Goal: Find specific page/section: Find specific page/section

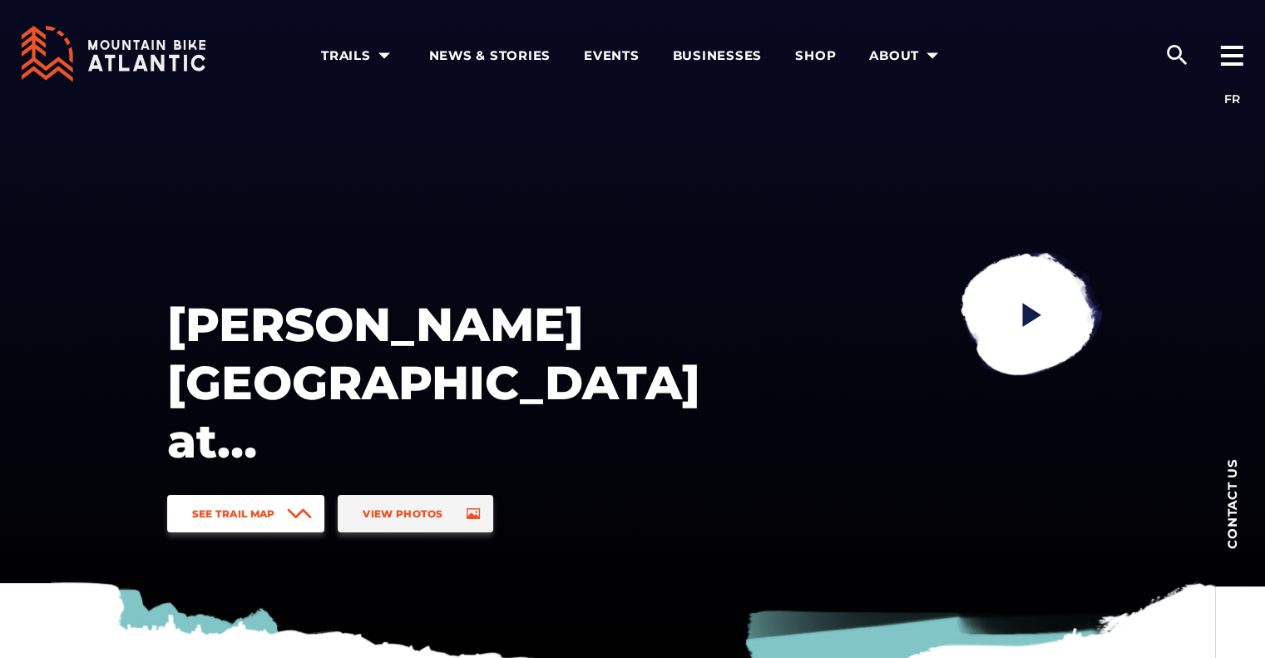
click at [253, 510] on span "See Trail Map" at bounding box center [233, 513] width 83 height 12
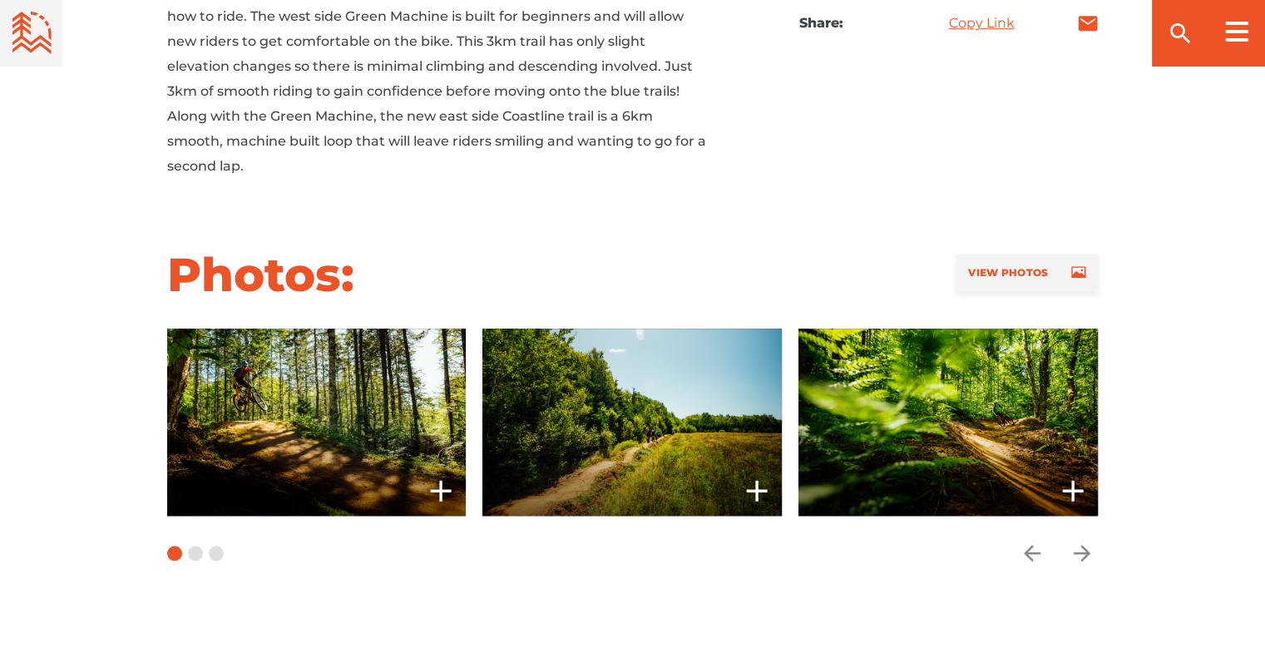
scroll to position [1207, 0]
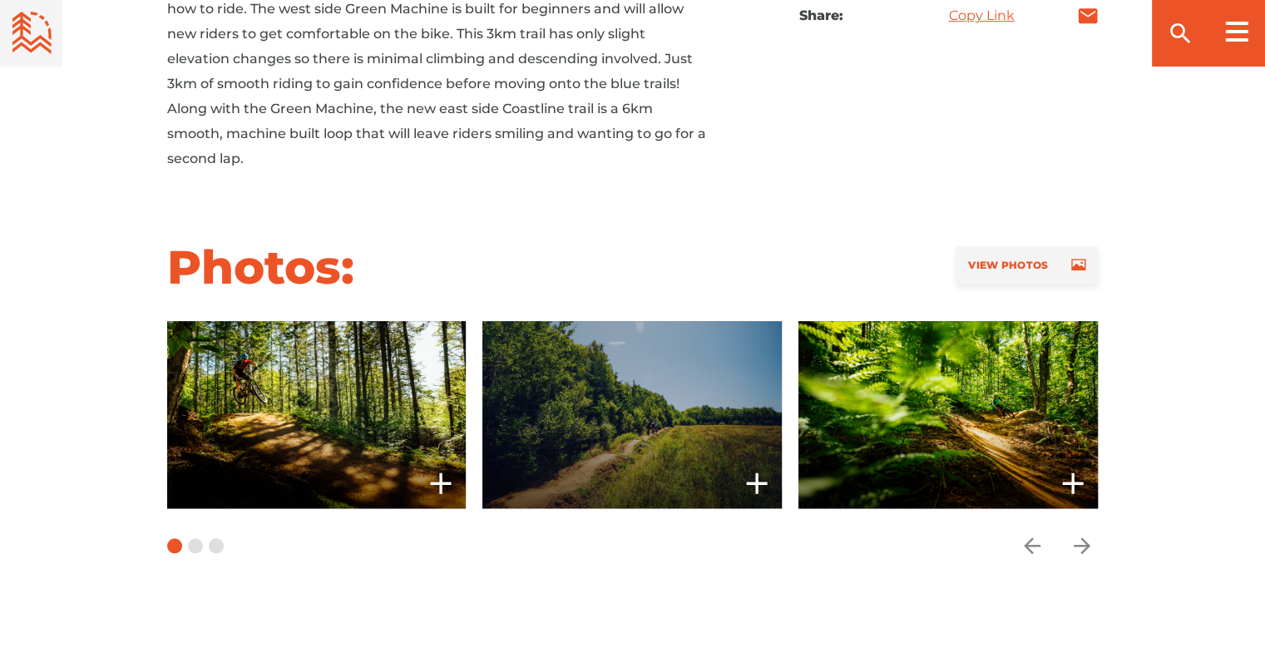
click at [664, 392] on span at bounding box center [633, 414] width 300 height 187
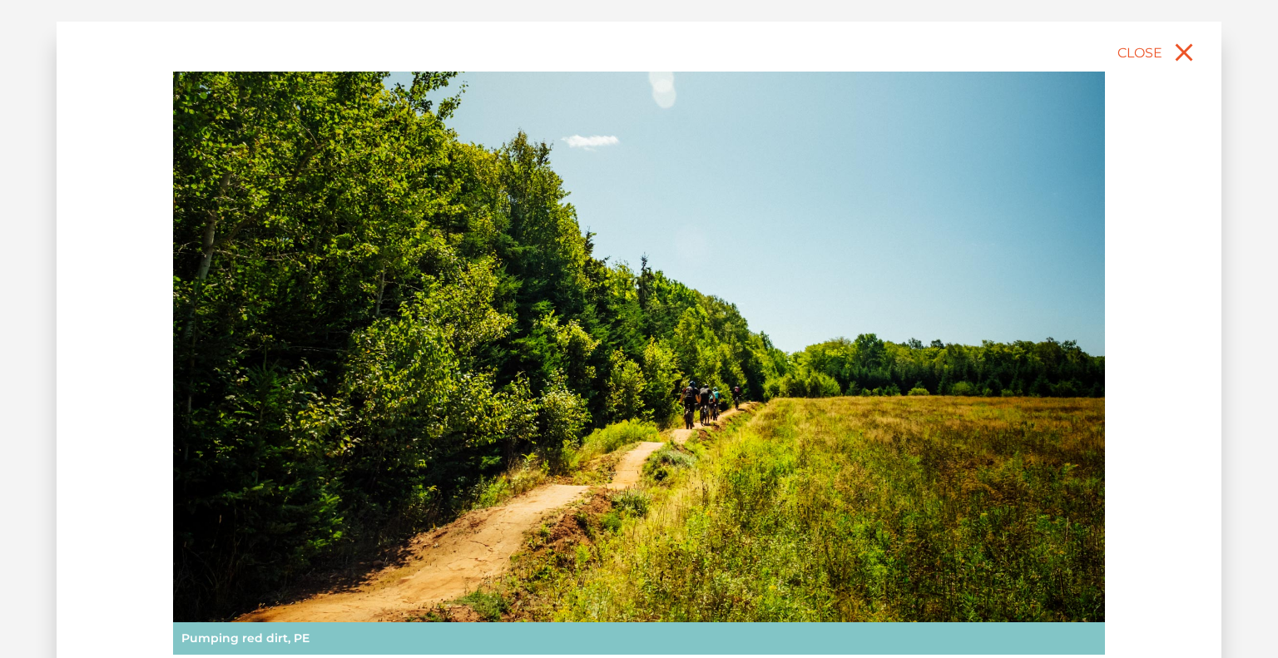
drag, startPoint x: 1277, startPoint y: 219, endPoint x: 1274, endPoint y: 290, distance: 71.6
click at [1265, 290] on div "slide 3 of 8 Mark Arendz Provincial Park at Brookvale Pumping red dirt, PE Mark…" at bounding box center [639, 329] width 1278 height 658
click at [1186, 289] on div "slide 3 of 8 Mark Arendz Provincial Park at Brookvale Pumping red dirt, PE Mark…" at bounding box center [639, 410] width 1165 height 777
click at [775, 481] on img at bounding box center [639, 363] width 932 height 583
click at [1171, 51] on icon "close" at bounding box center [1184, 52] width 30 height 30
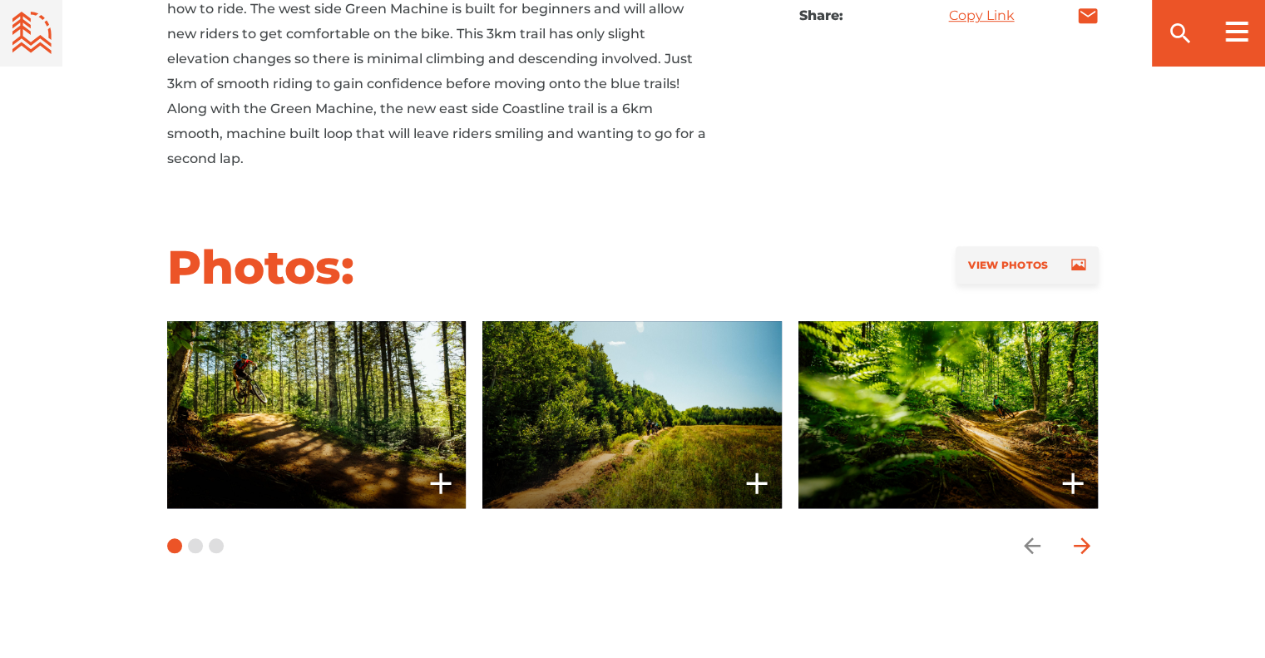
click at [1080, 546] on icon "arrow forward" at bounding box center [1081, 545] width 17 height 17
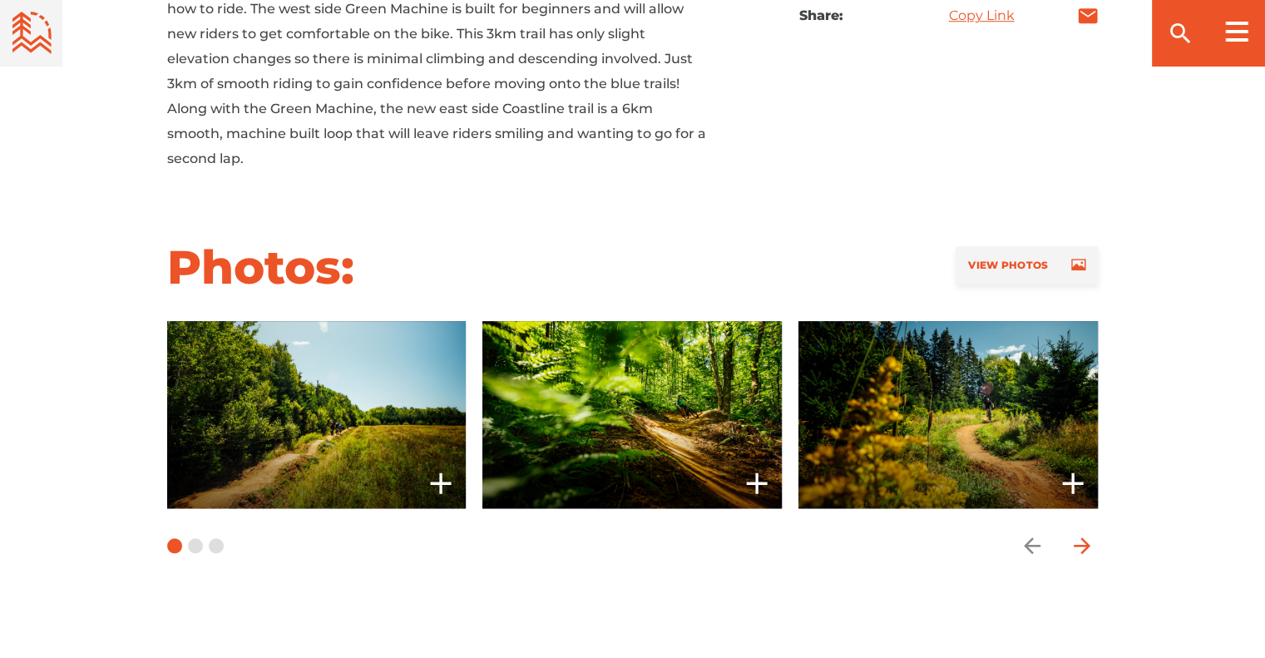
click at [1080, 546] on icon "arrow forward" at bounding box center [1081, 545] width 17 height 17
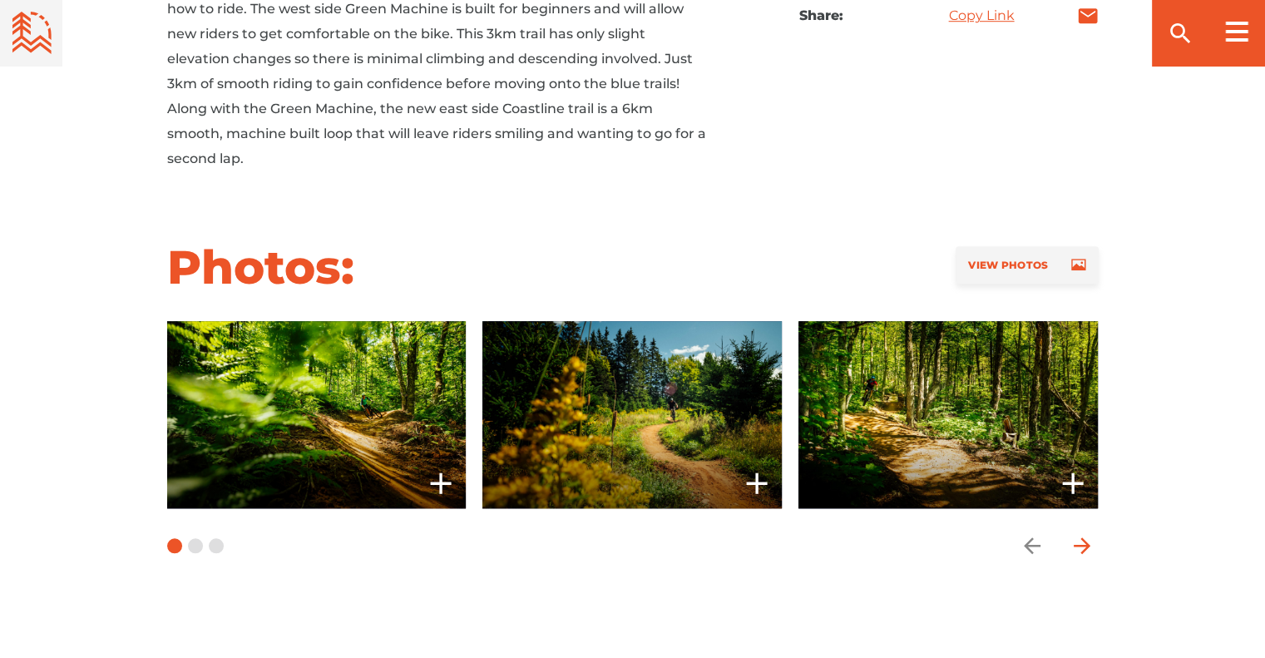
click at [1080, 546] on icon "arrow forward" at bounding box center [1081, 545] width 17 height 17
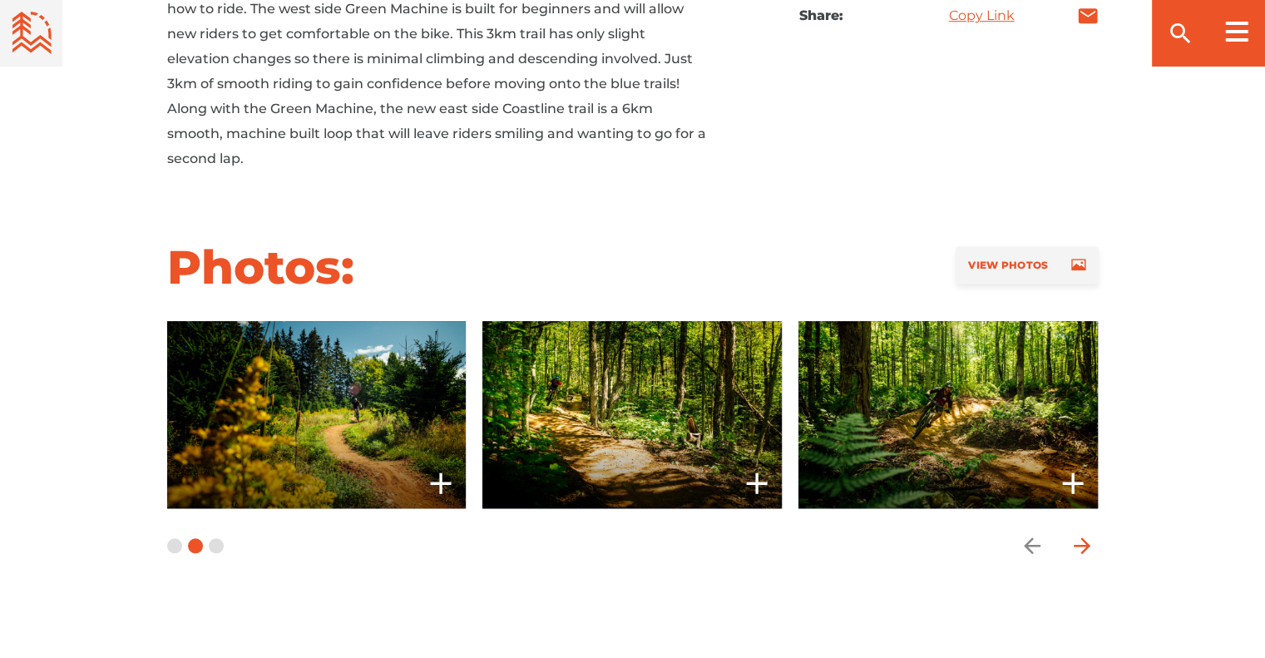
click at [1080, 546] on icon "arrow forward" at bounding box center [1081, 545] width 17 height 17
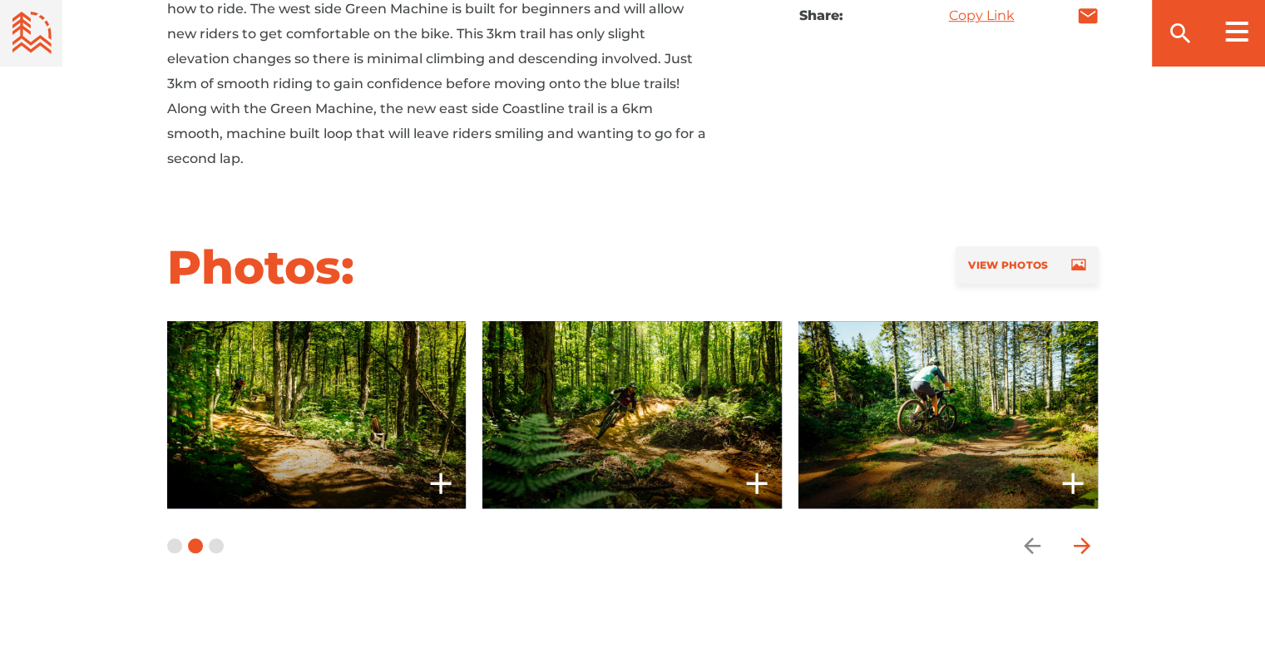
click at [1080, 546] on icon "arrow forward" at bounding box center [1081, 545] width 17 height 17
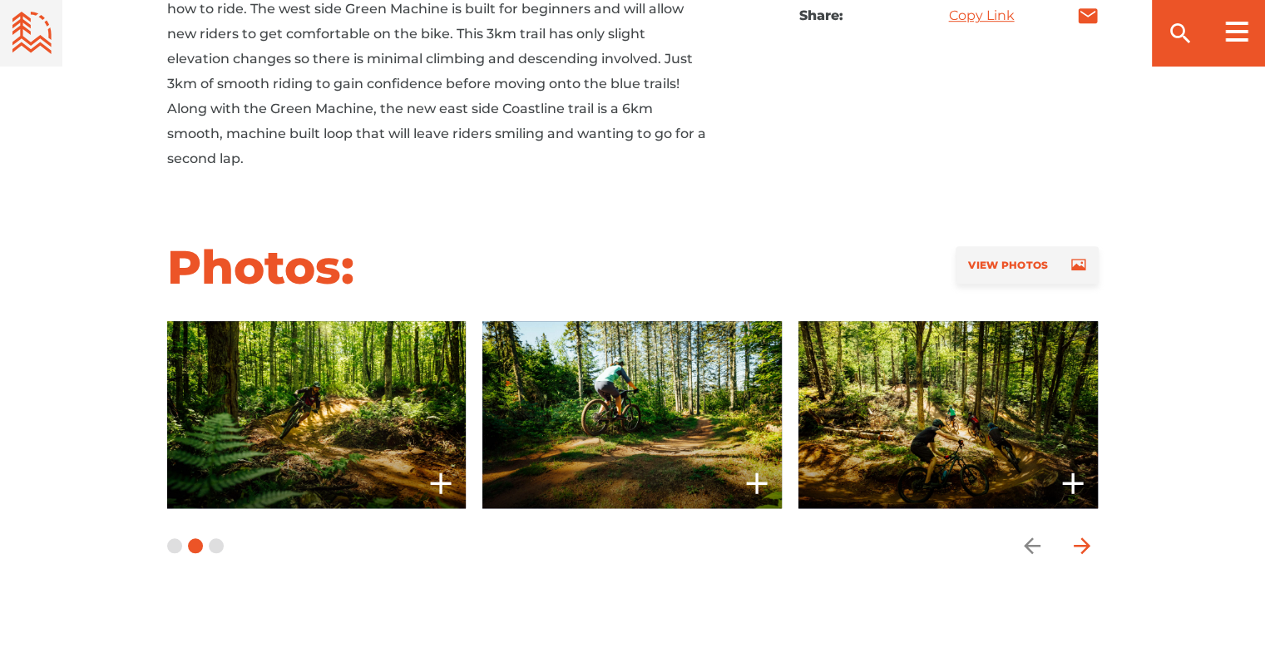
click at [1080, 546] on icon "arrow forward" at bounding box center [1081, 545] width 17 height 17
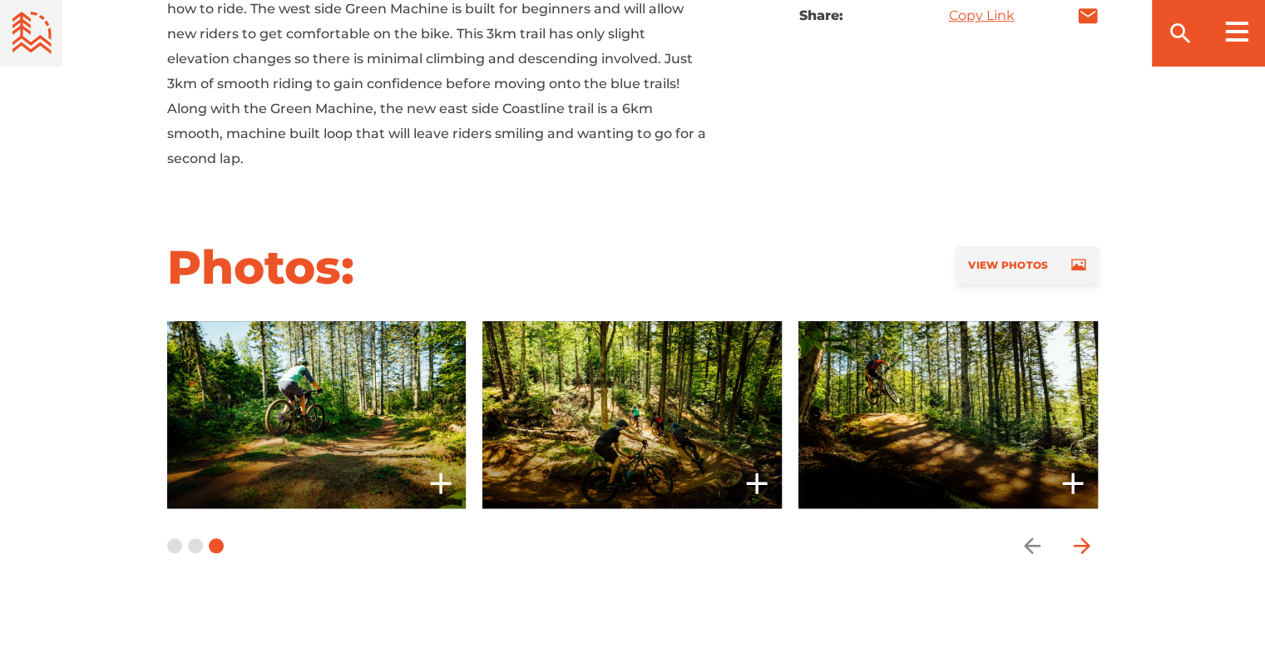
click at [1080, 546] on icon "arrow forward" at bounding box center [1081, 545] width 17 height 17
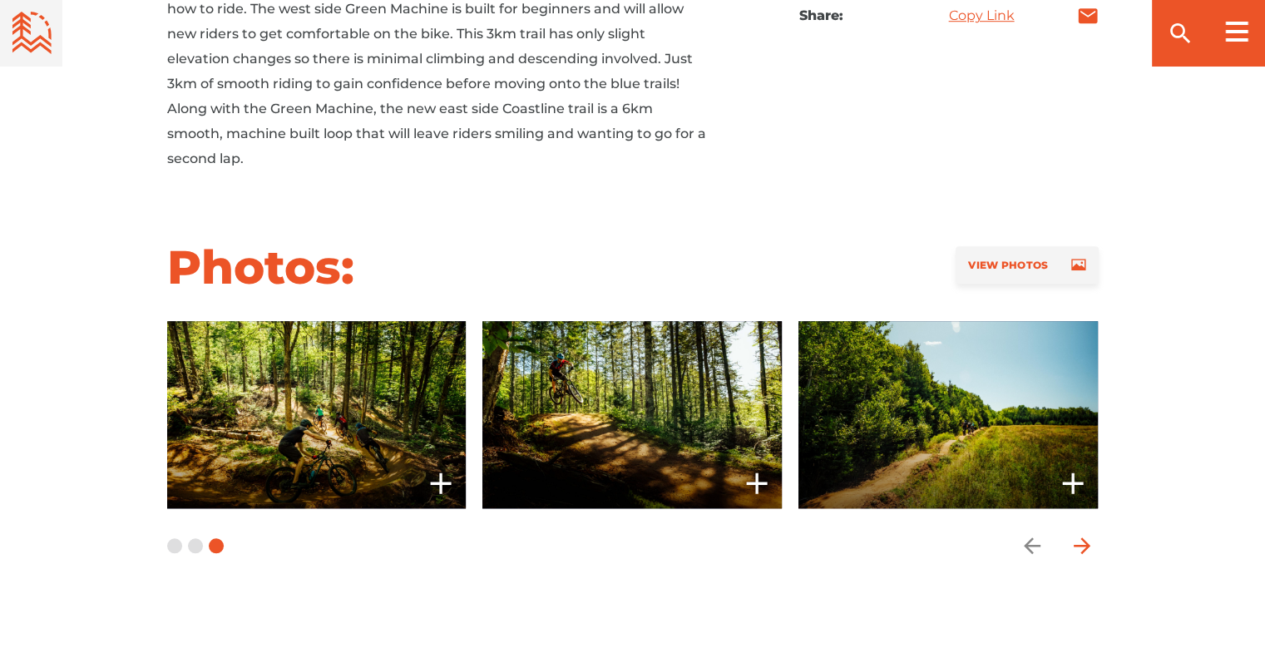
click at [1080, 546] on icon "arrow forward" at bounding box center [1081, 545] width 17 height 17
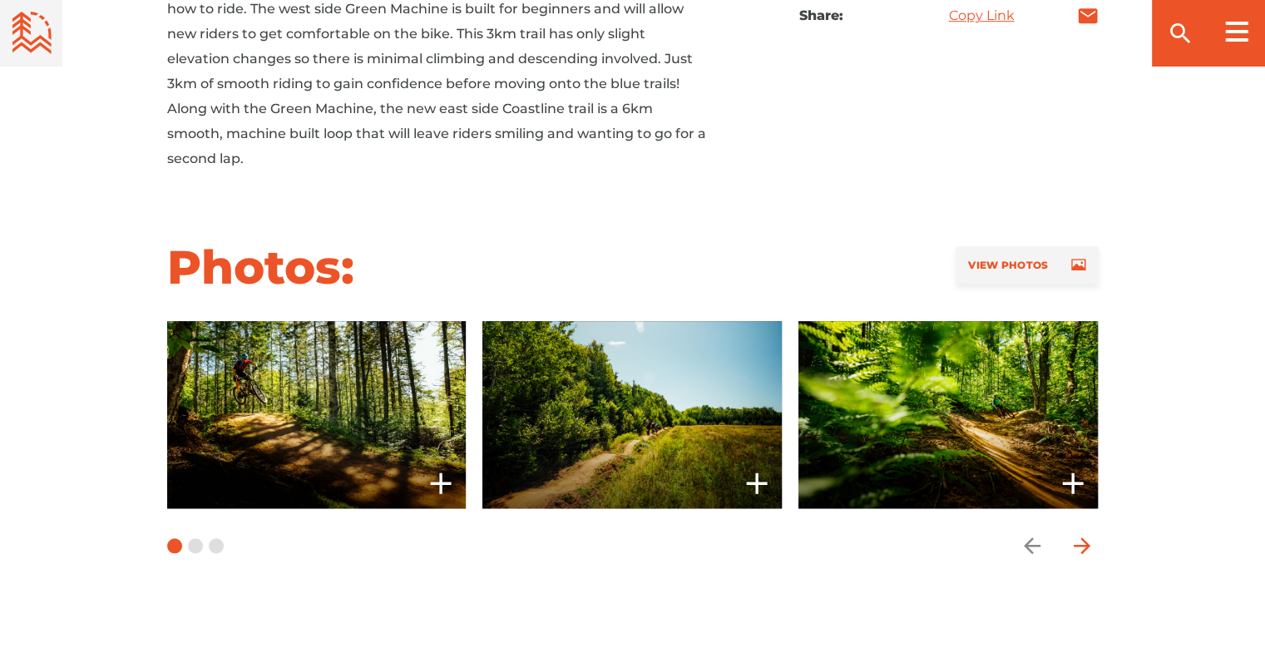
click at [1080, 546] on icon "arrow forward" at bounding box center [1081, 545] width 17 height 17
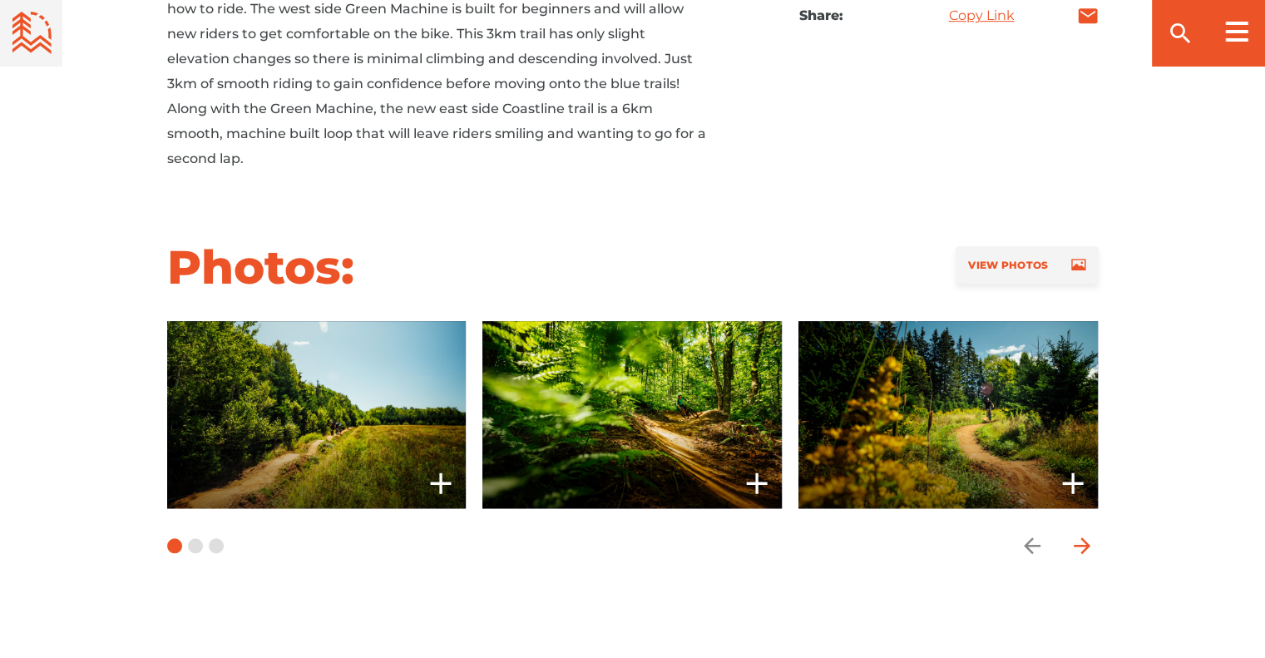
click at [1080, 546] on icon "arrow forward" at bounding box center [1081, 545] width 17 height 17
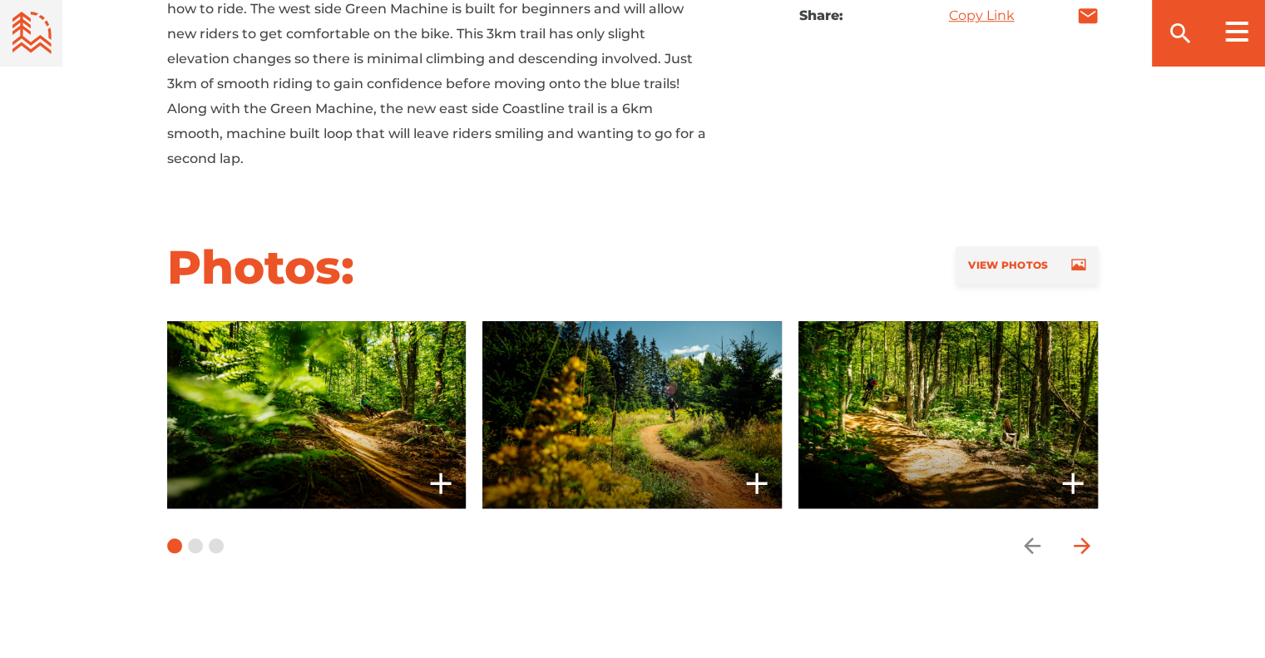
click at [1080, 546] on icon "arrow forward" at bounding box center [1081, 545] width 17 height 17
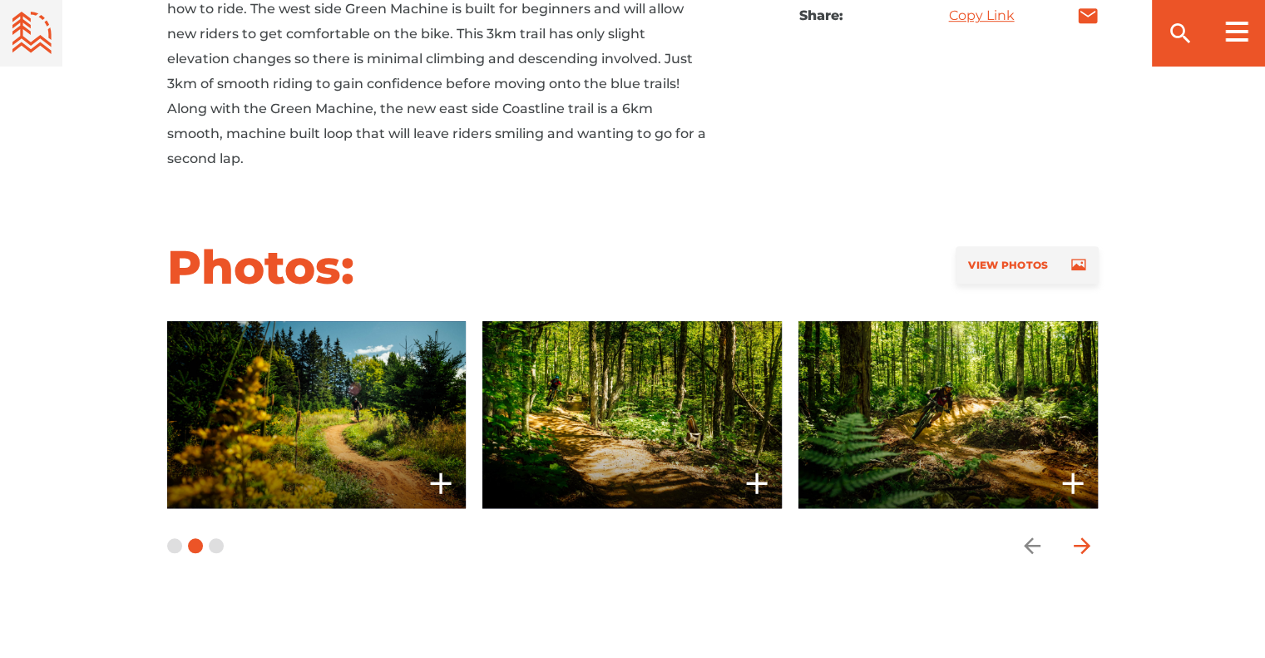
click at [1080, 546] on icon "arrow forward" at bounding box center [1081, 545] width 17 height 17
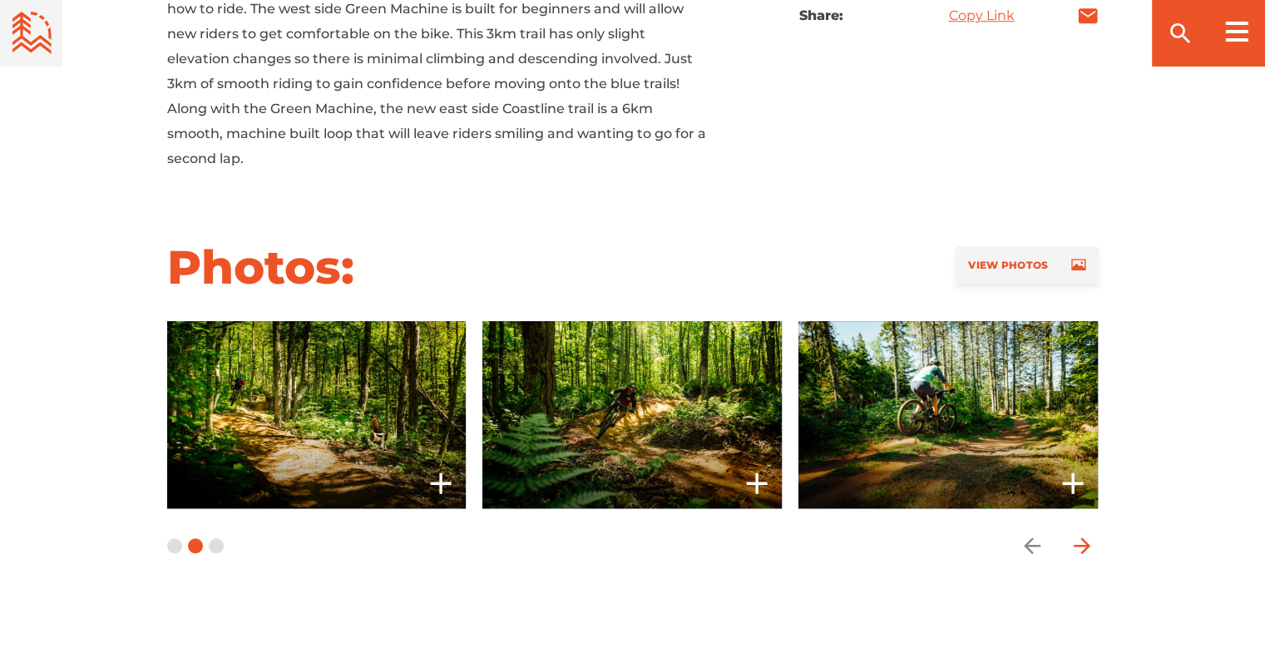
click at [1080, 546] on icon "arrow forward" at bounding box center [1081, 545] width 17 height 17
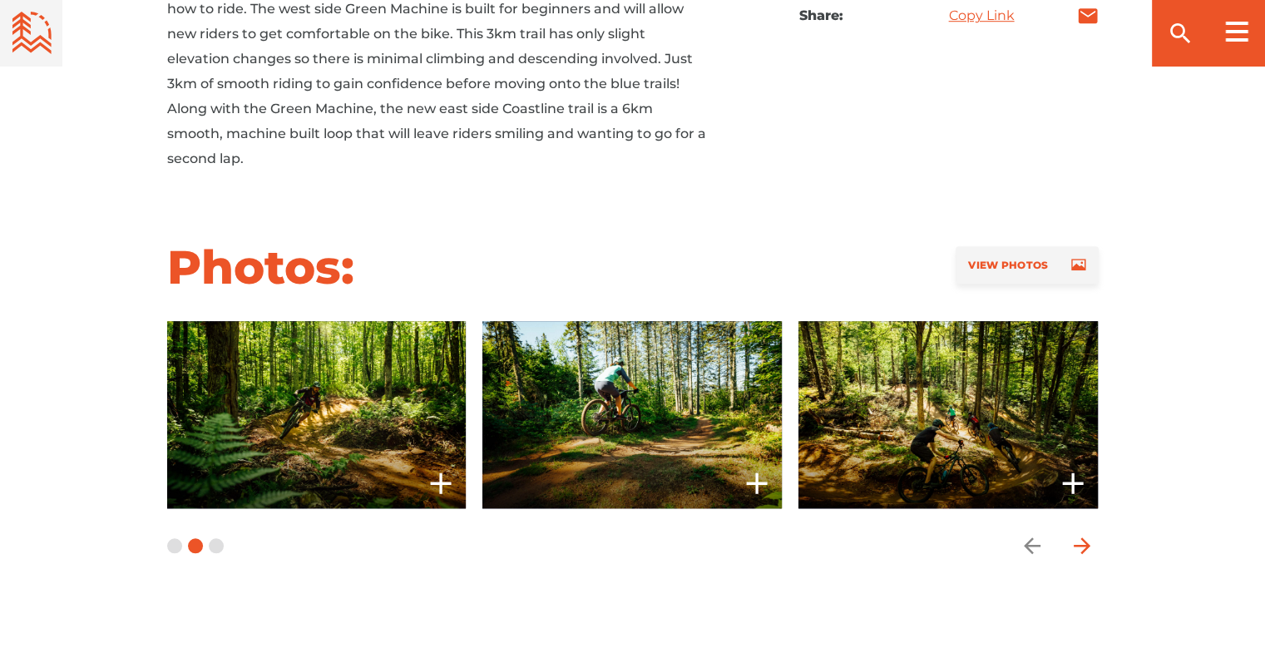
click at [1080, 546] on icon "arrow forward" at bounding box center [1081, 545] width 17 height 17
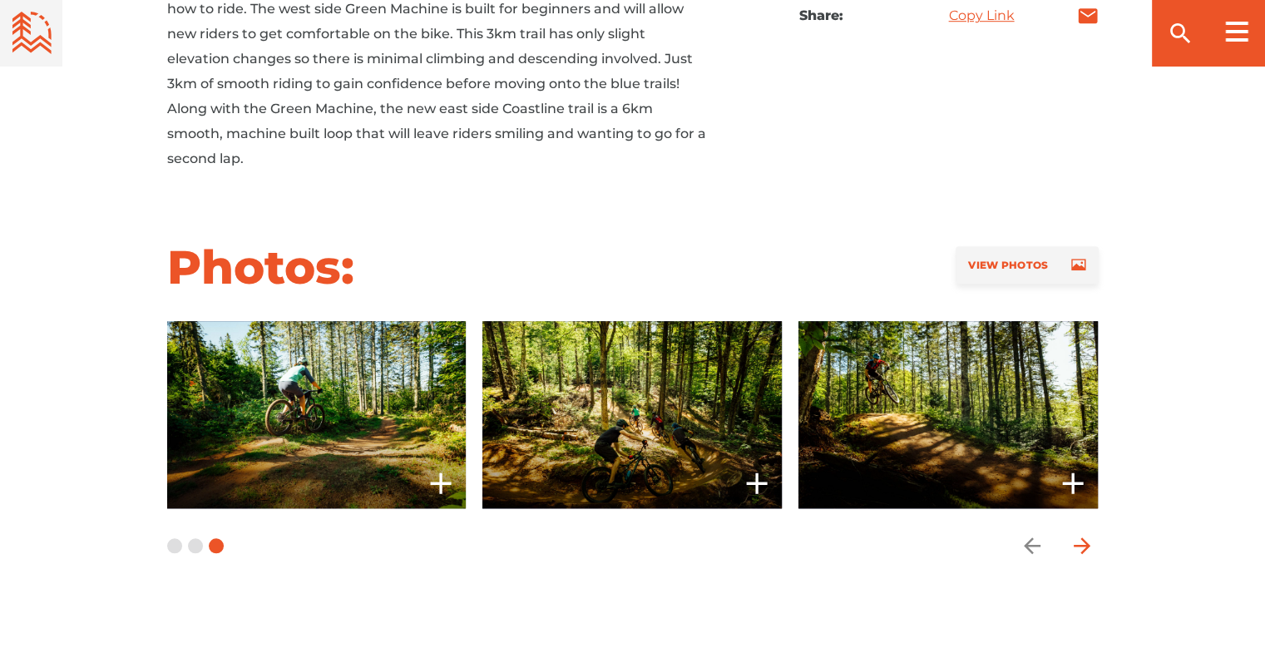
click at [1080, 546] on icon "arrow forward" at bounding box center [1081, 545] width 17 height 17
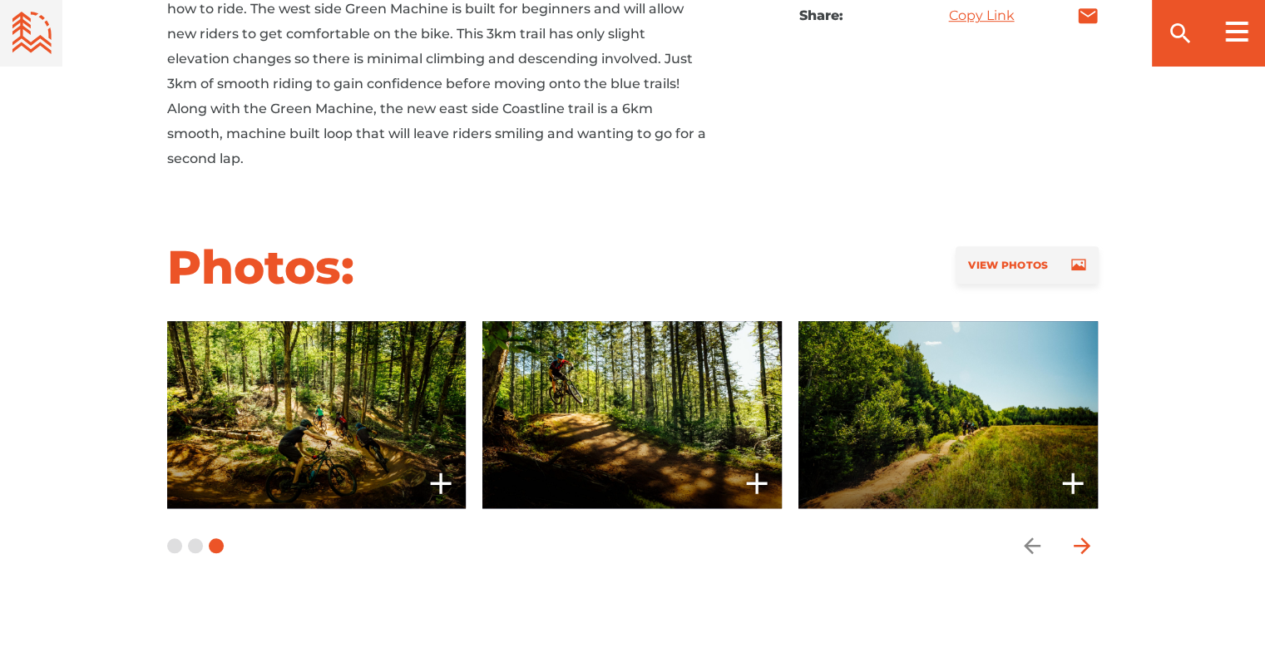
click at [1080, 546] on icon "arrow forward" at bounding box center [1081, 545] width 17 height 17
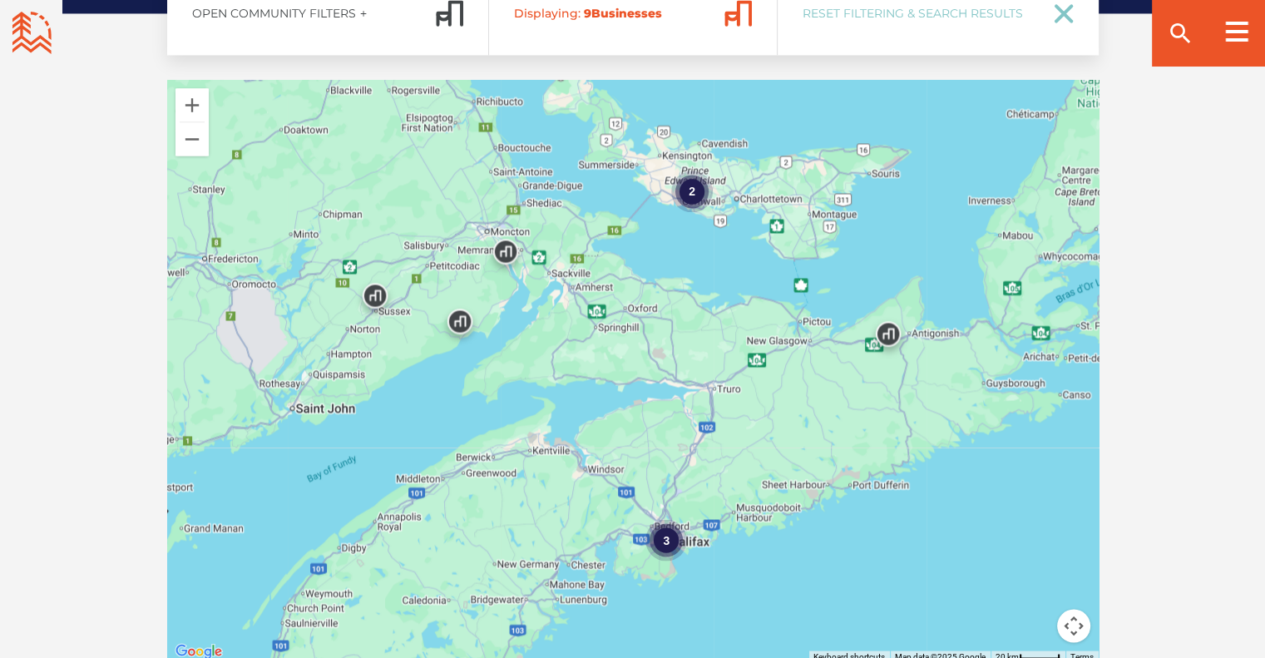
scroll to position [2815, 0]
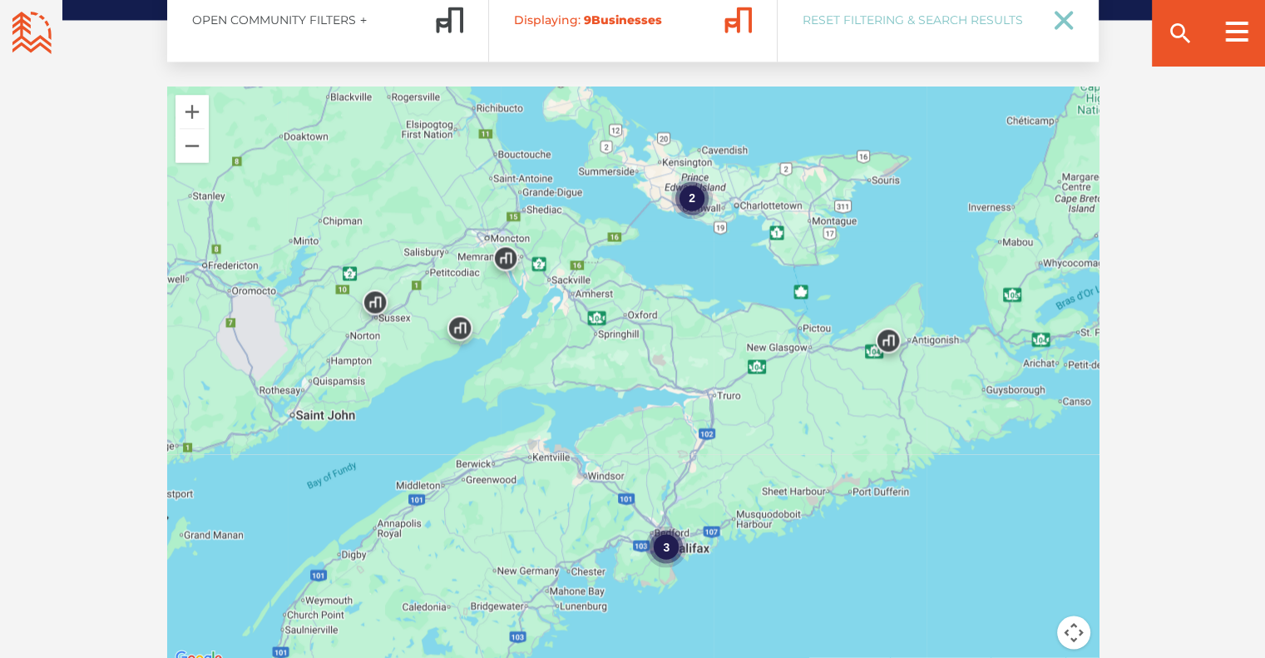
click at [884, 338] on img at bounding box center [888, 344] width 63 height 63
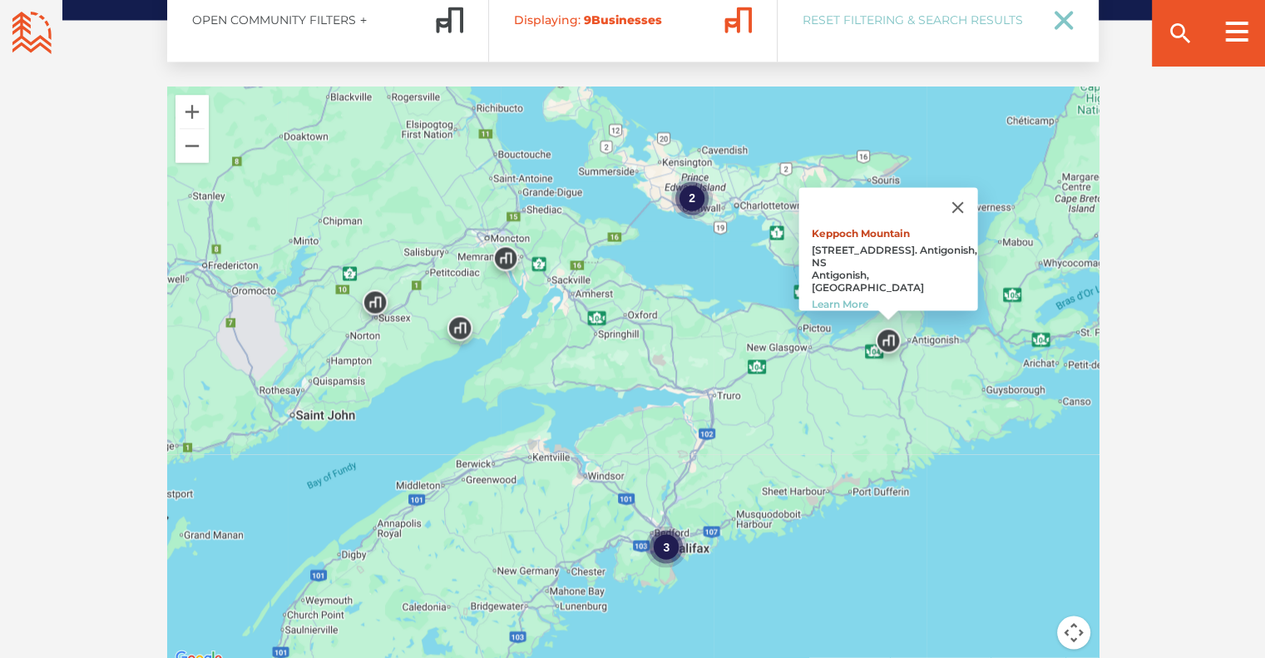
click at [845, 231] on link "Keppoch Mountain" at bounding box center [860, 233] width 98 height 12
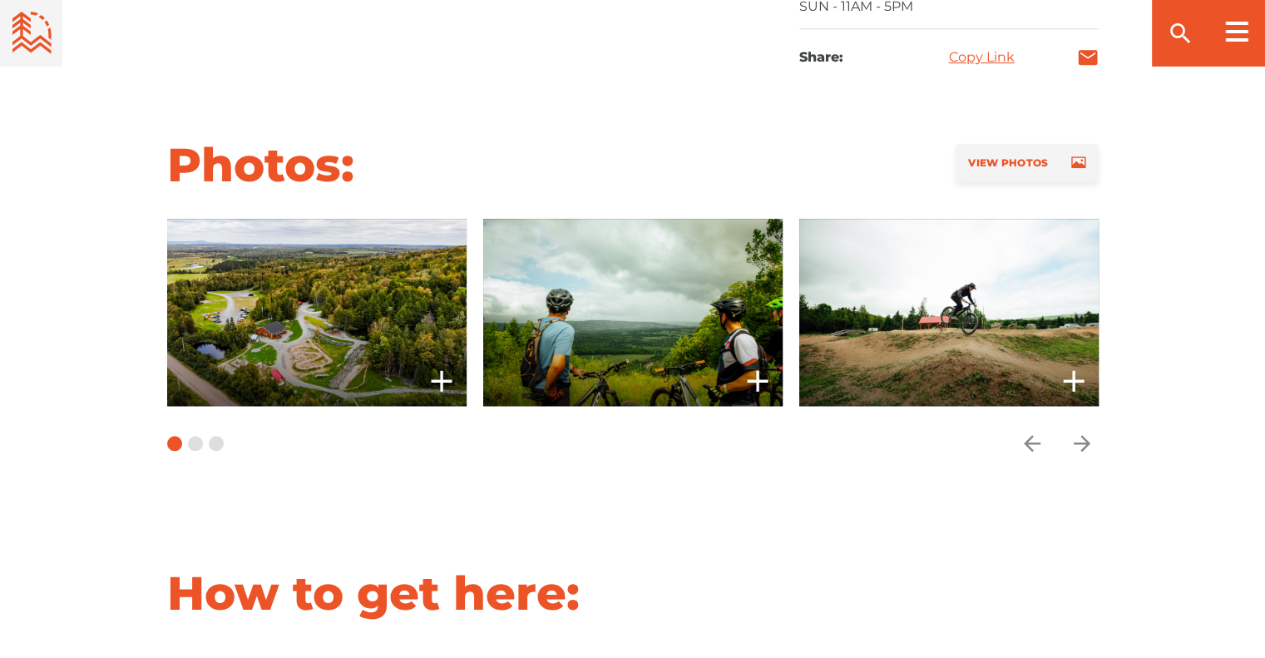
scroll to position [1227, 0]
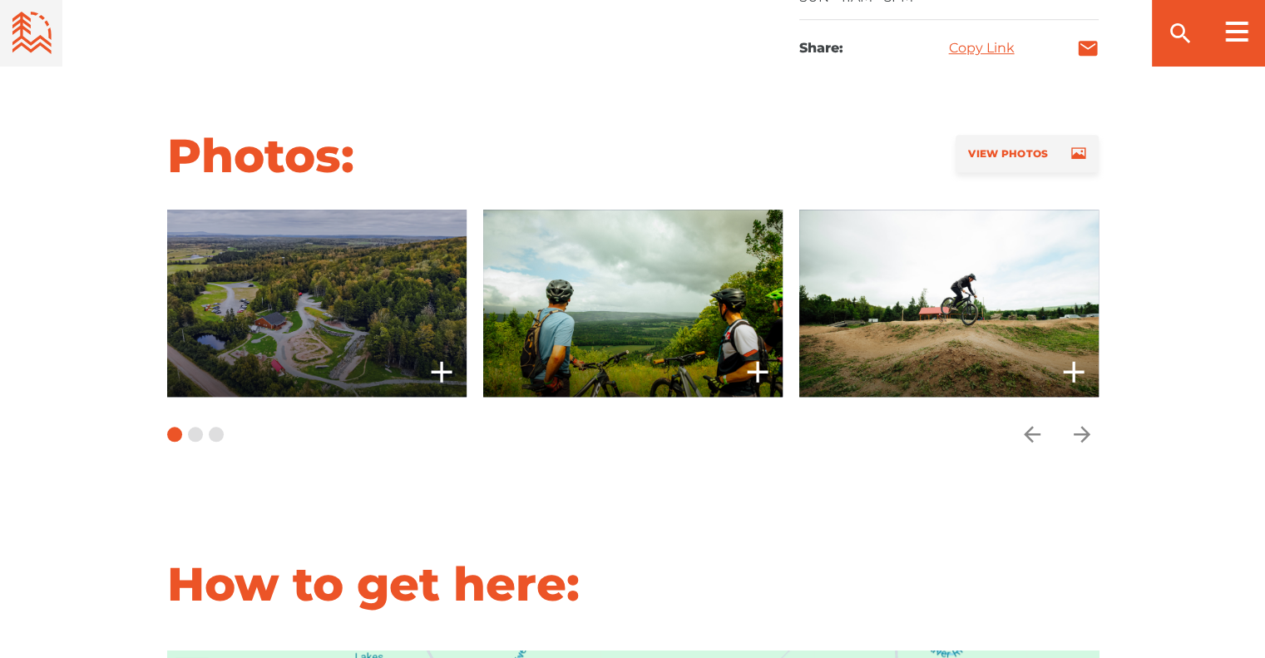
click at [329, 331] on span at bounding box center [316, 303] width 300 height 187
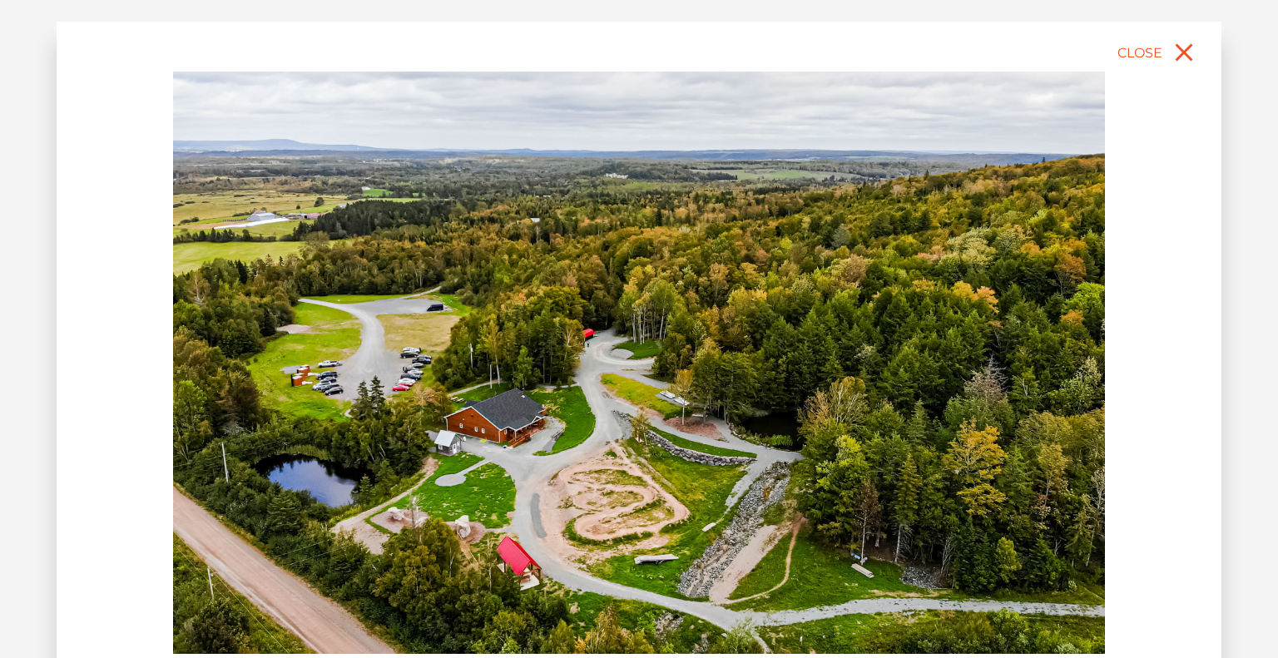
click at [837, 556] on img at bounding box center [639, 363] width 932 height 582
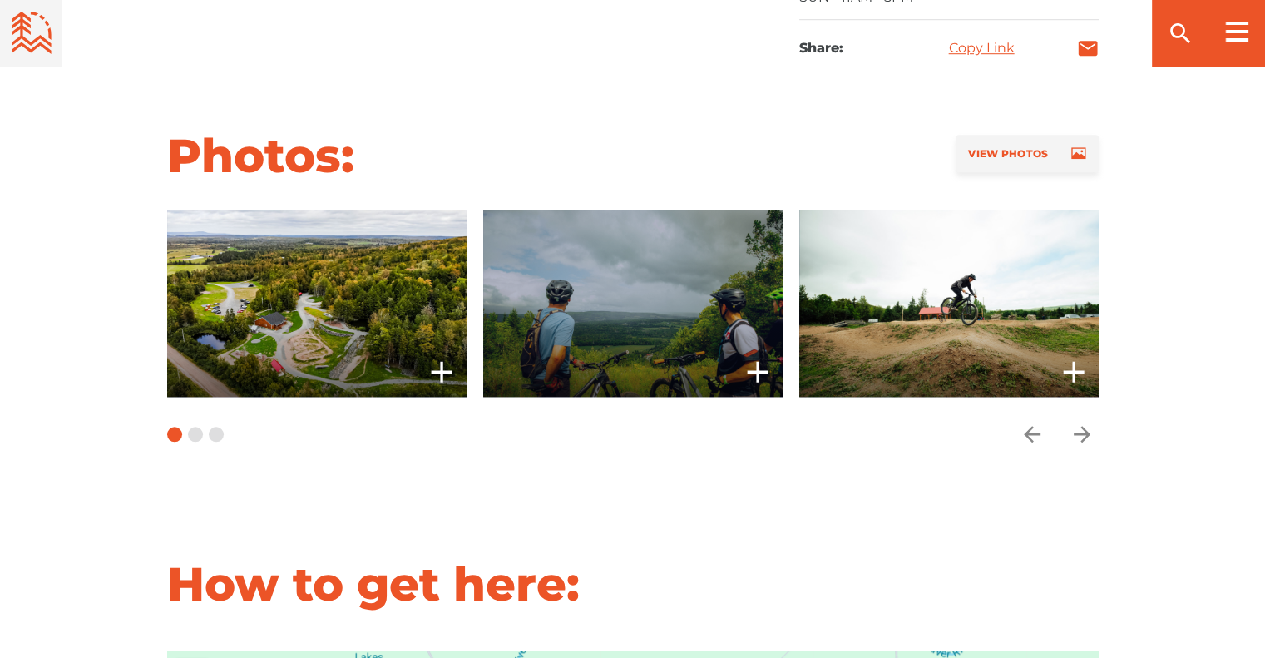
click at [587, 349] on span at bounding box center [633, 303] width 300 height 187
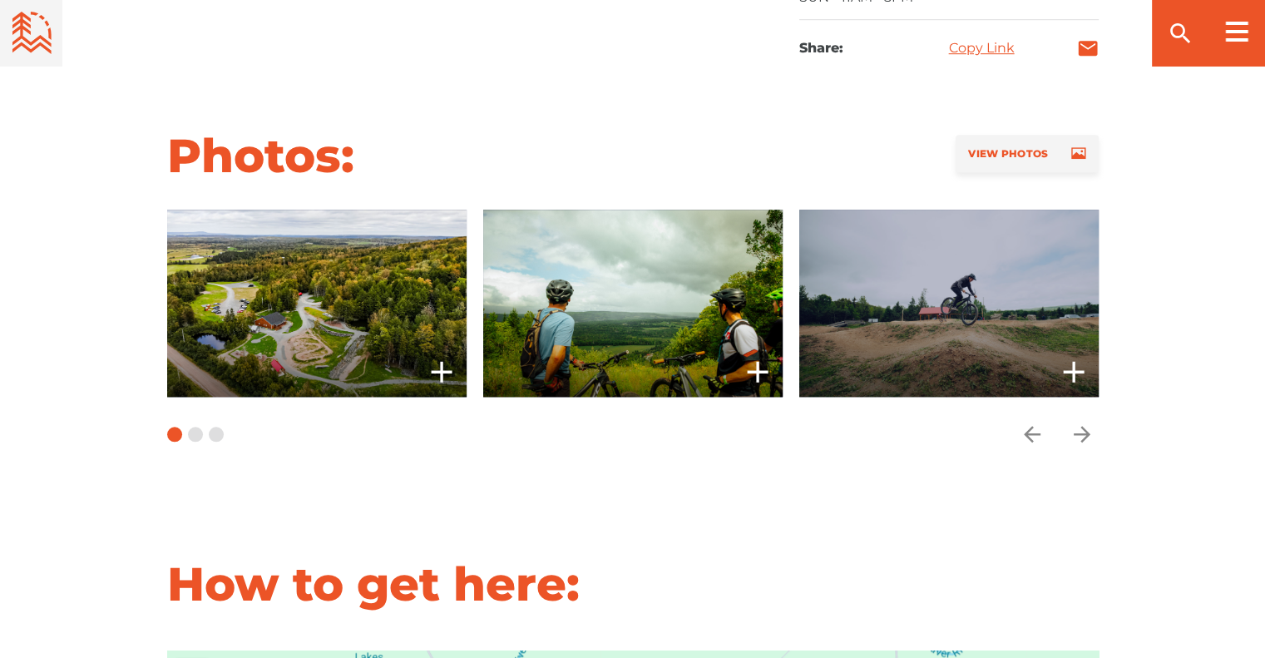
click at [883, 313] on span at bounding box center [949, 303] width 300 height 187
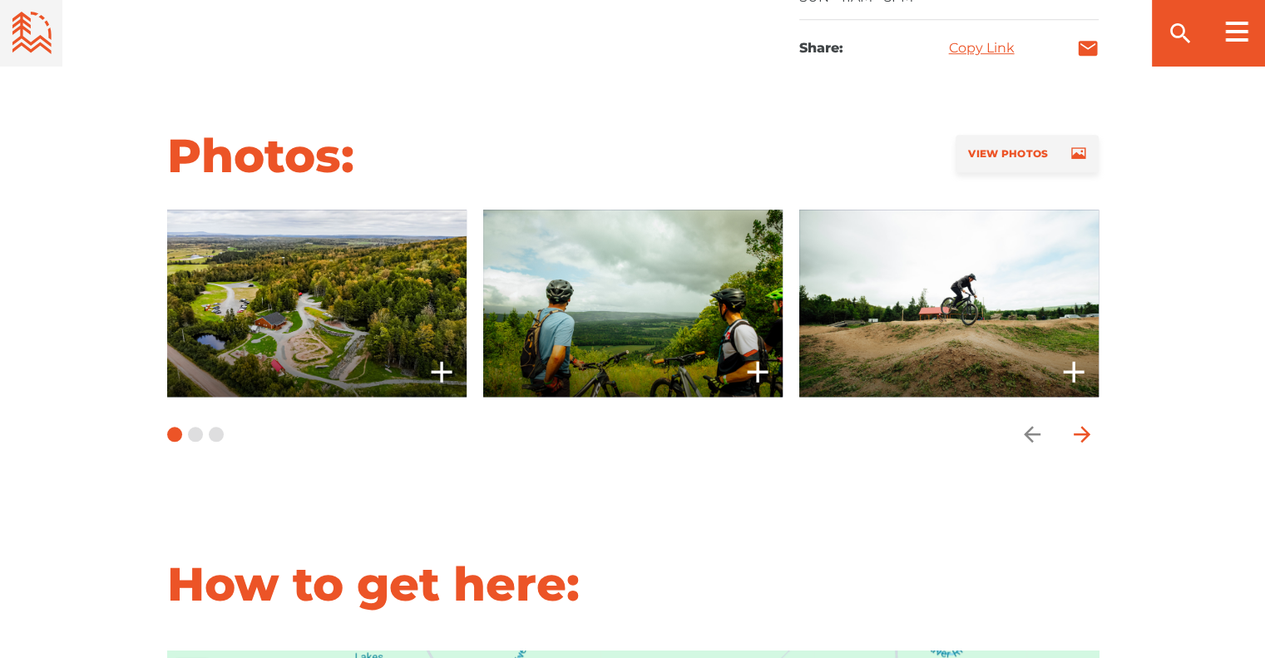
click at [1074, 447] on icon "arrow forward" at bounding box center [1082, 434] width 25 height 25
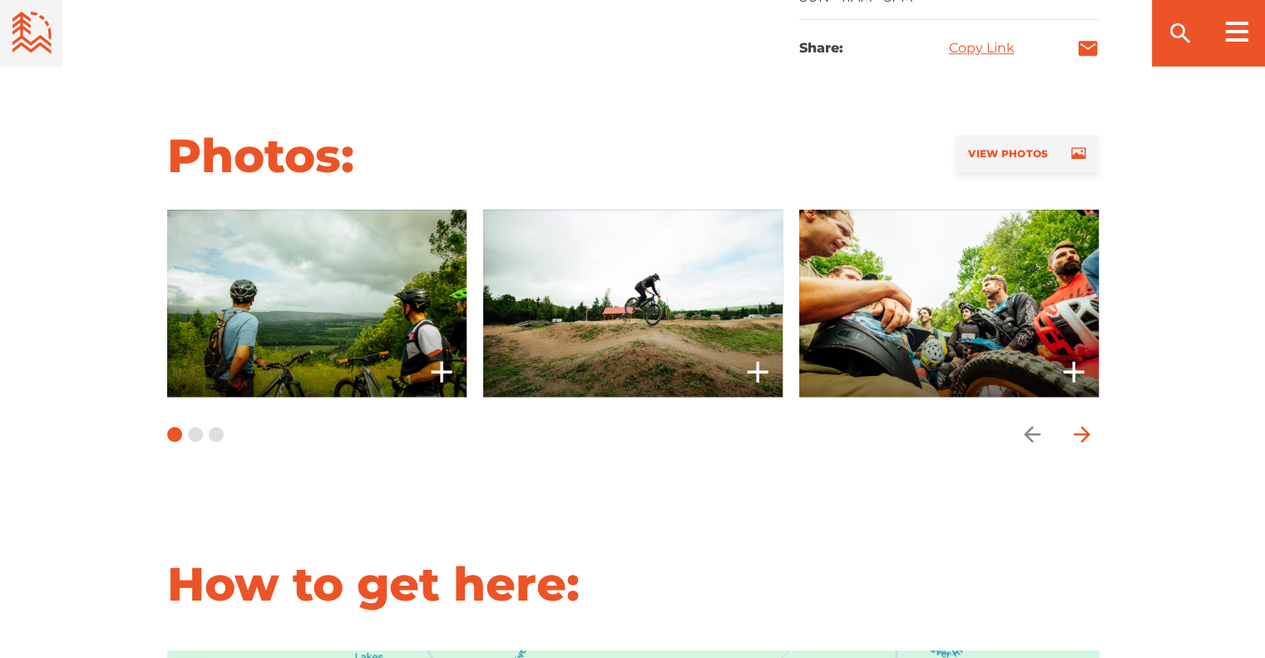
click at [1074, 447] on icon "arrow forward" at bounding box center [1082, 434] width 25 height 25
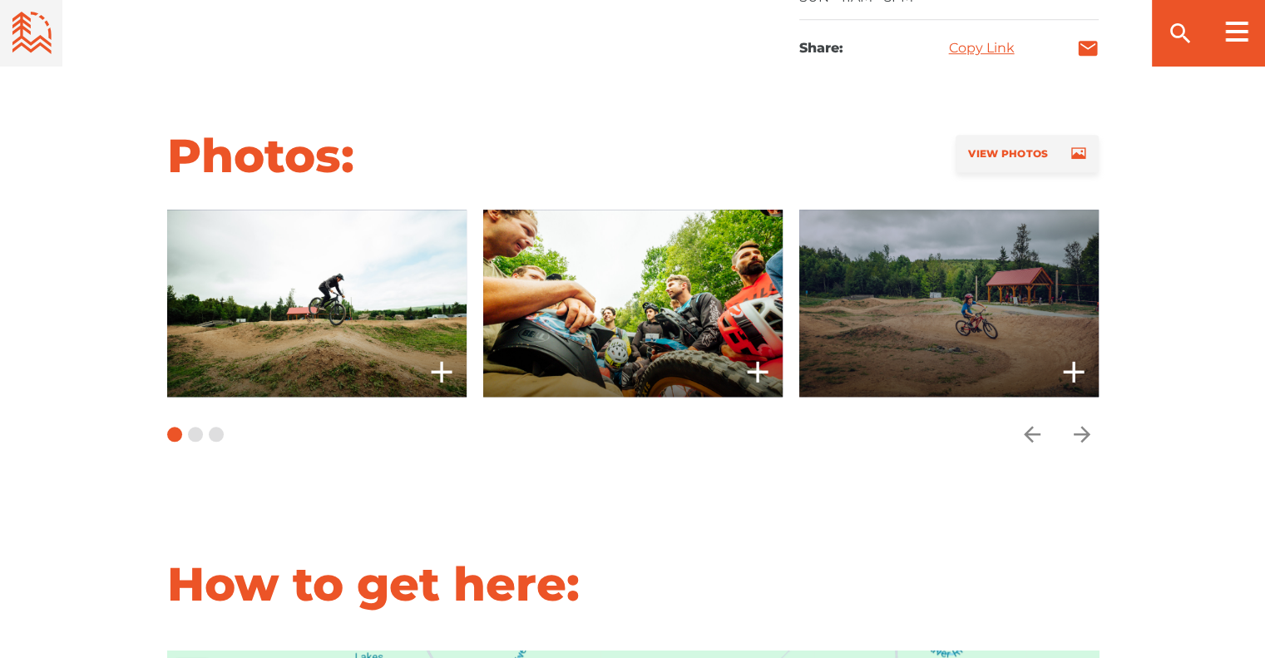
click at [961, 357] on span at bounding box center [950, 303] width 300 height 187
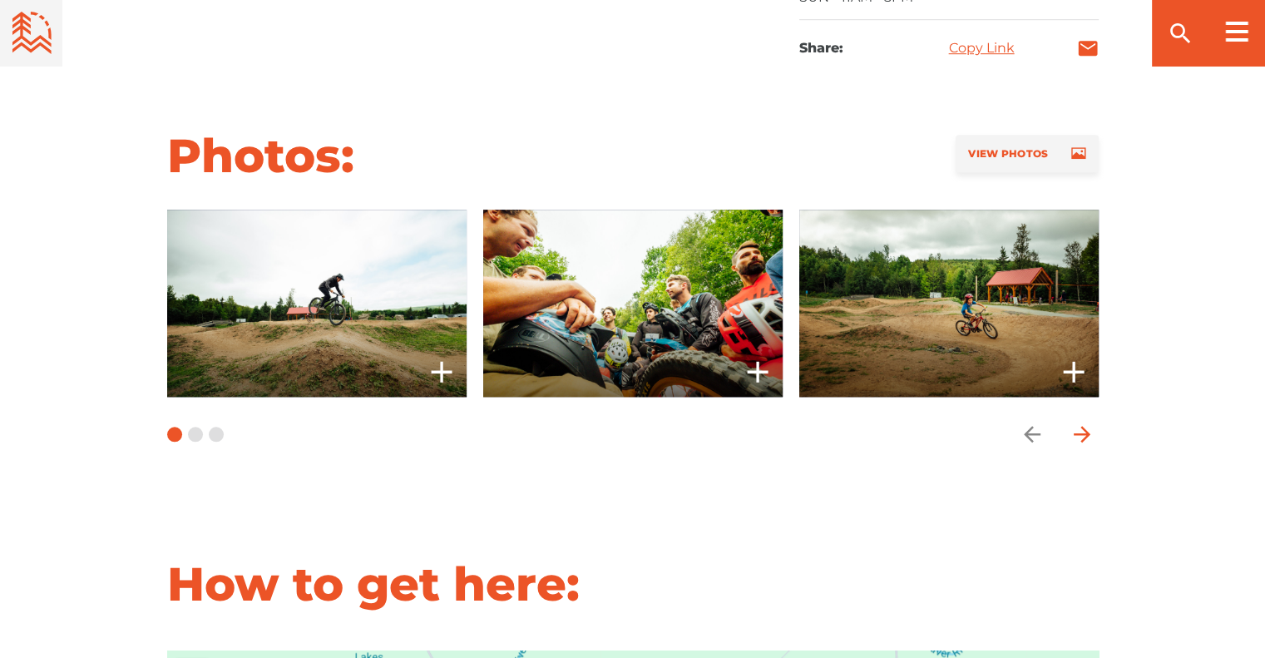
click at [1075, 447] on icon "arrow forward" at bounding box center [1082, 434] width 25 height 25
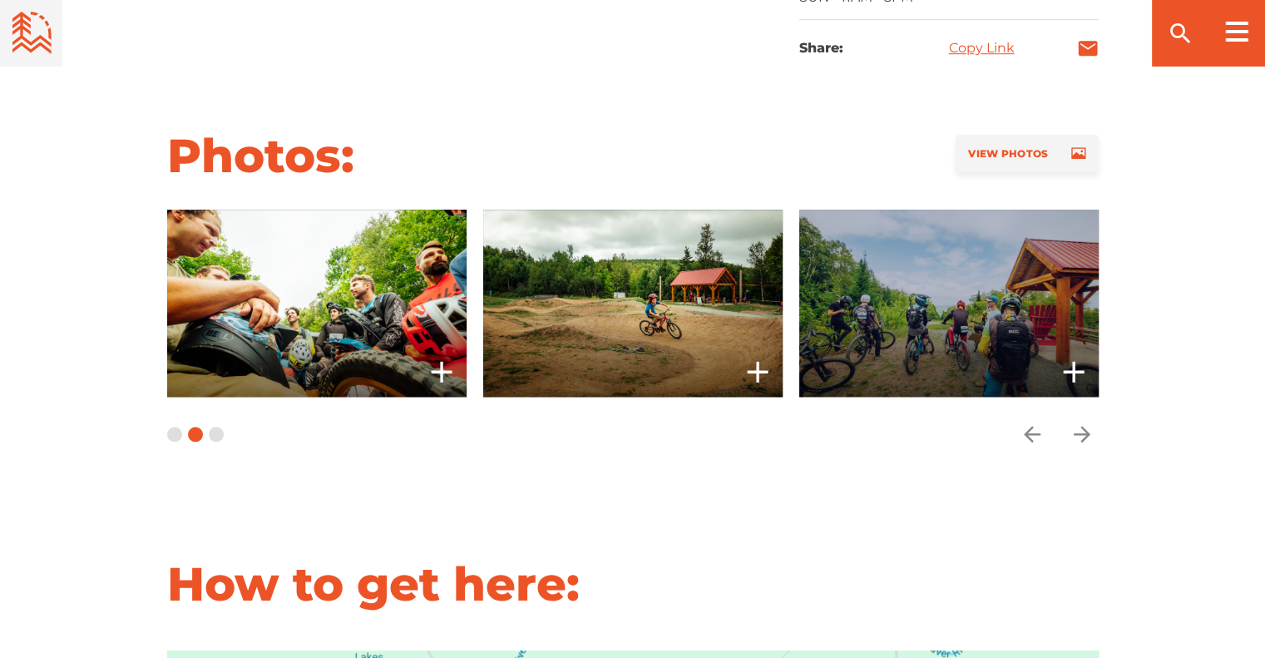
click at [971, 363] on span at bounding box center [949, 303] width 300 height 187
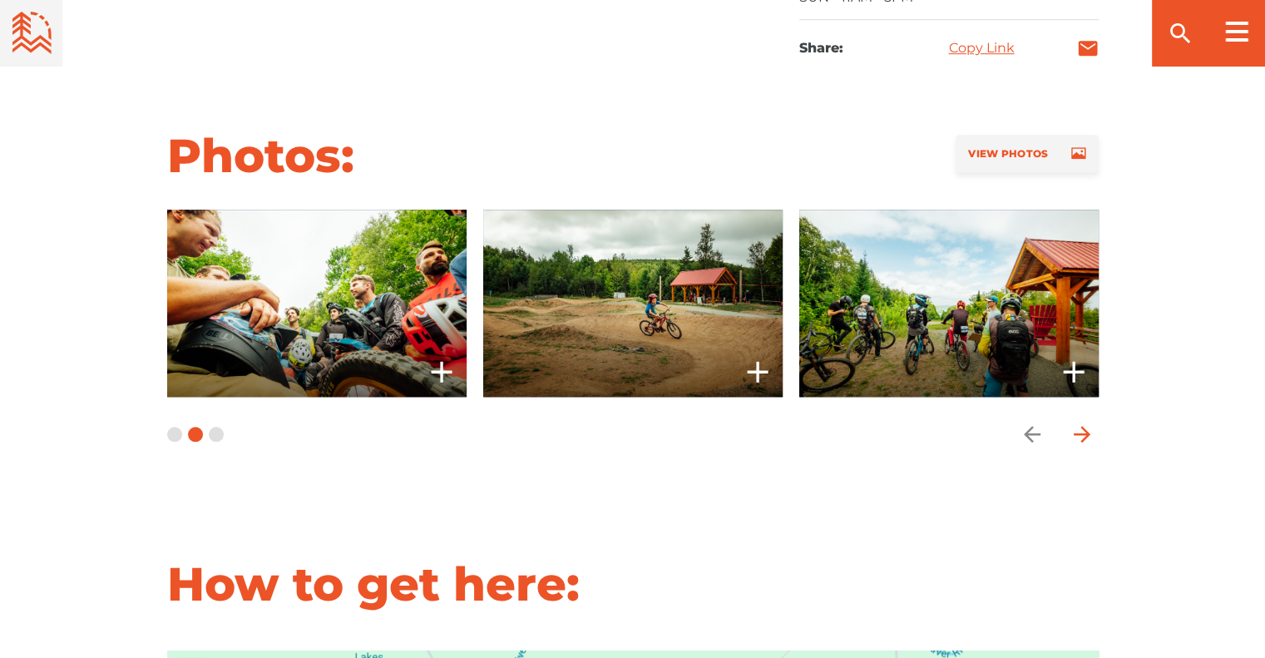
click at [1089, 447] on icon "arrow forward" at bounding box center [1082, 434] width 25 height 25
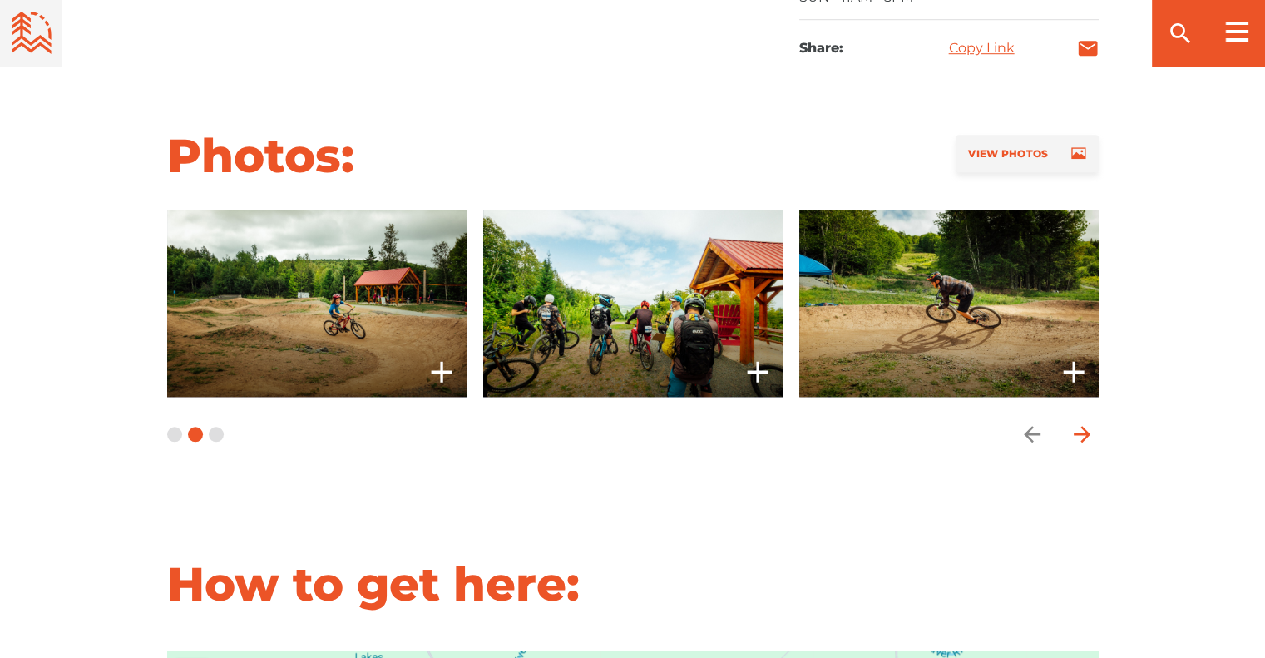
click at [1088, 443] on icon "arrow forward" at bounding box center [1081, 434] width 17 height 17
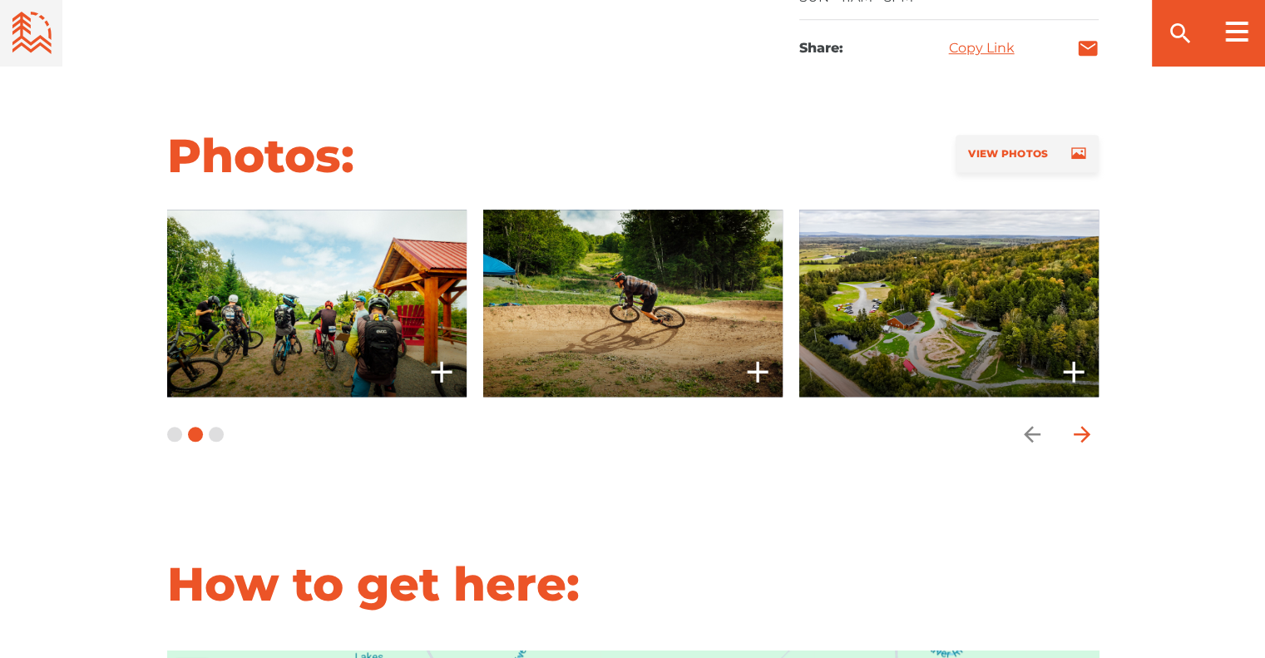
click at [1088, 443] on icon "arrow forward" at bounding box center [1081, 434] width 17 height 17
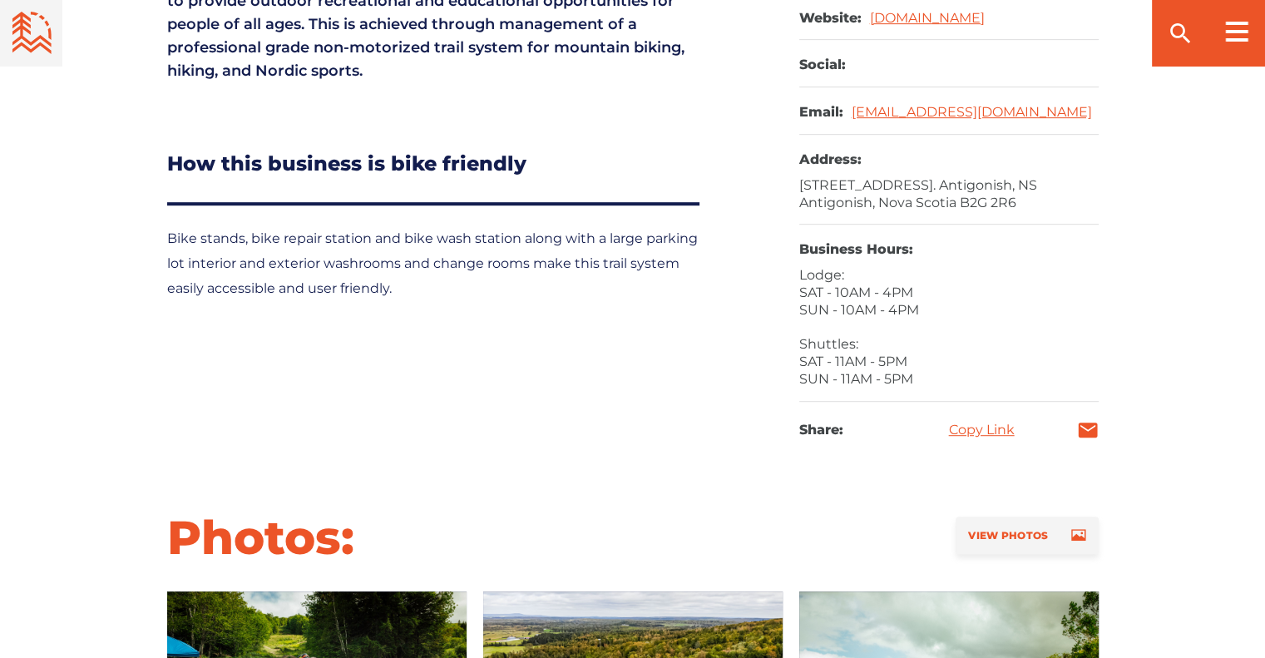
scroll to position [850, 0]
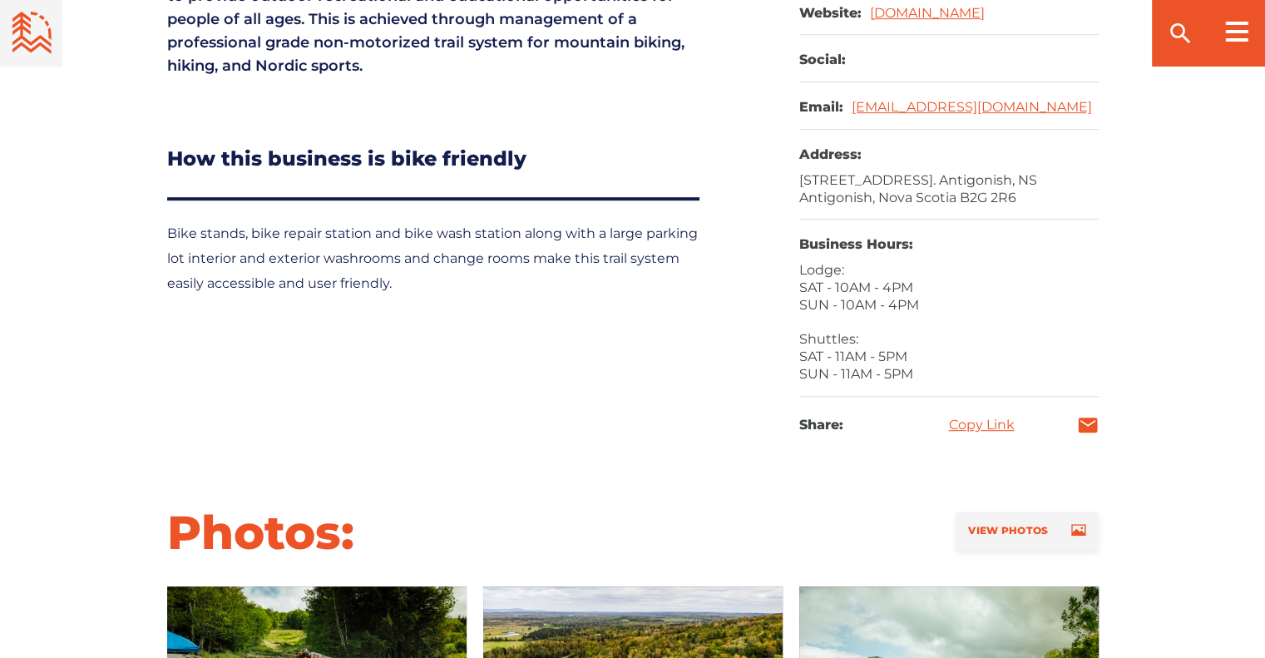
drag, startPoint x: 915, startPoint y: 196, endPoint x: 801, endPoint y: 170, distance: 117.0
click at [801, 170] on dl "Address: 193 Keppoch Road, Beaver Meadow. Antigonish, NS Antigonish, Nova Scoti…" at bounding box center [950, 175] width 300 height 90
copy dd "[STREET_ADDRESS]. Antigonish, NS"
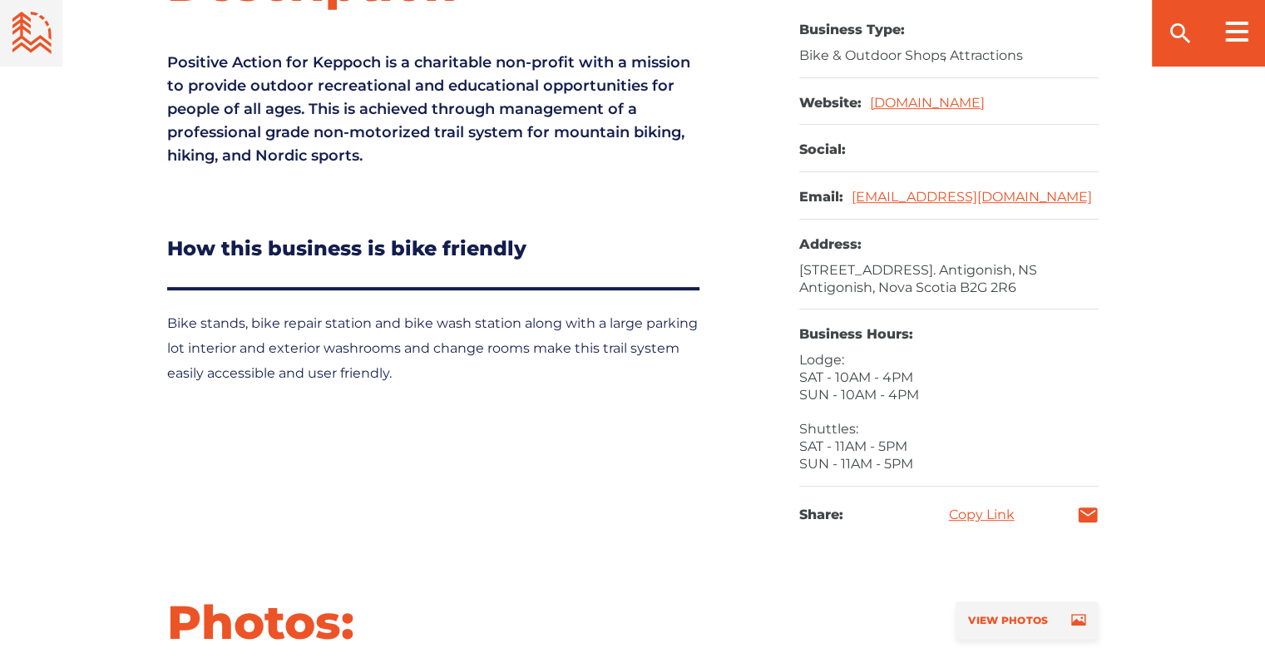
scroll to position [732, 0]
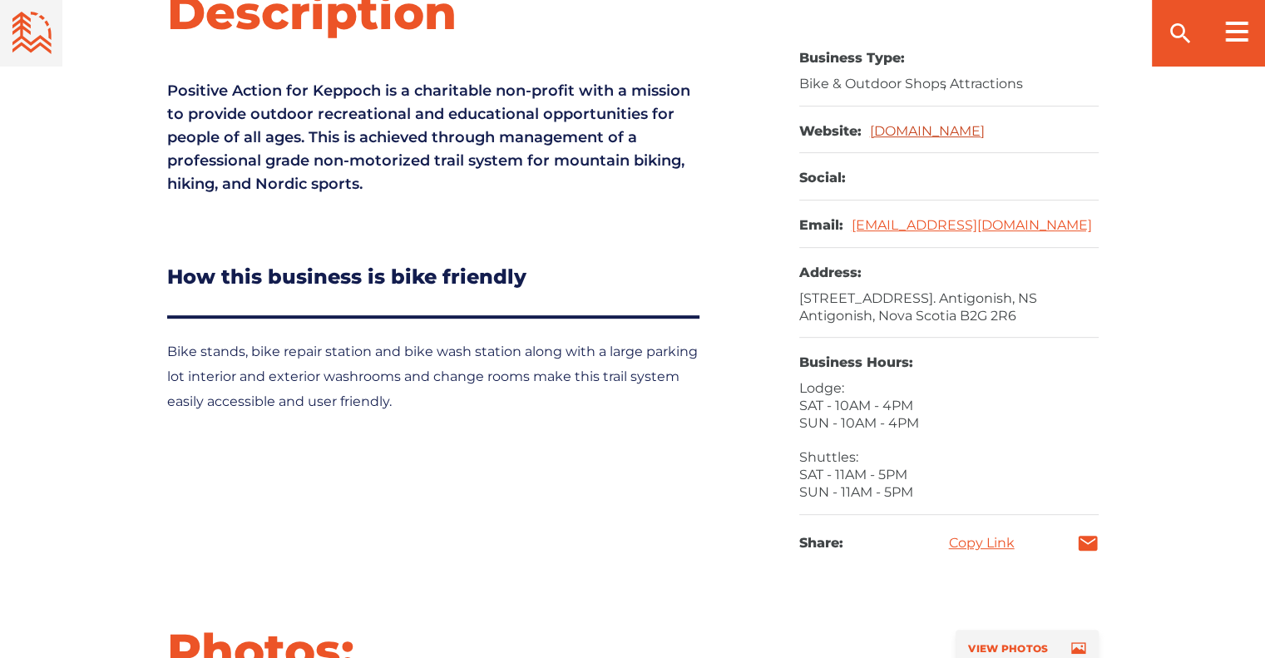
drag, startPoint x: 935, startPoint y: 126, endPoint x: 1002, endPoint y: 139, distance: 67.9
drag, startPoint x: 1002, startPoint y: 139, endPoint x: 922, endPoint y: 130, distance: 80.4
